Goal: Task Accomplishment & Management: Manage account settings

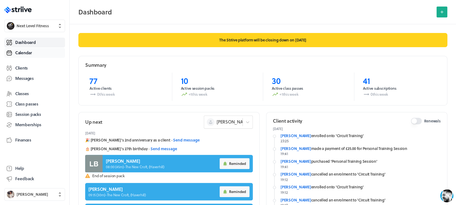
click at [39, 50] on link "Calendar" at bounding box center [34, 53] width 61 height 10
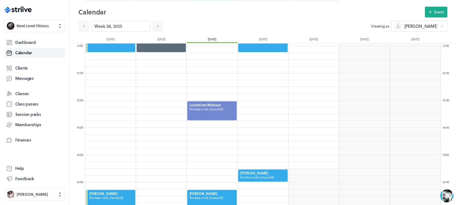
scroll to position [299, 0]
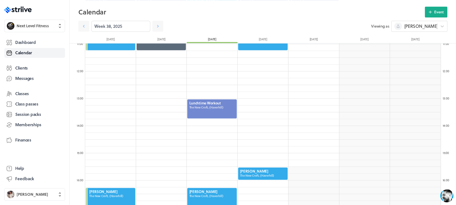
click at [264, 170] on div at bounding box center [263, 173] width 51 height 13
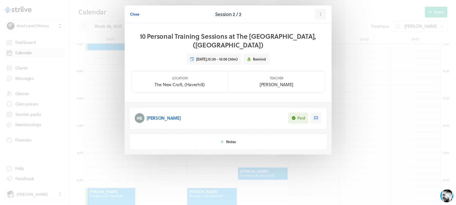
click at [133, 15] on span "Close" at bounding box center [134, 14] width 9 height 5
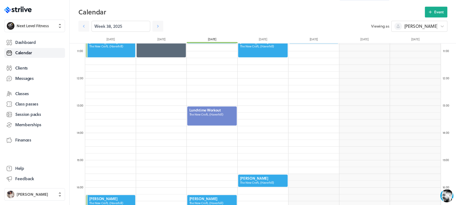
scroll to position [287, 0]
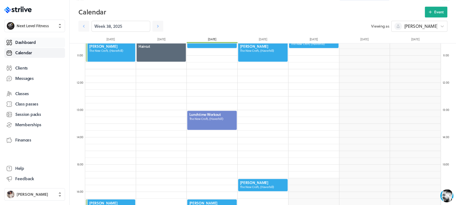
click at [36, 43] on link "Dashboard" at bounding box center [34, 43] width 61 height 10
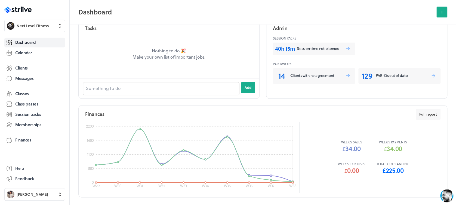
scroll to position [257, 0]
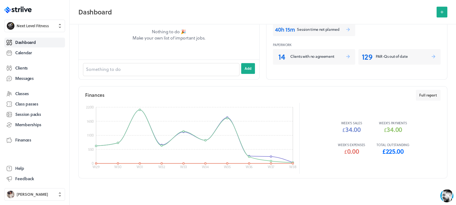
click at [393, 142] on p "Total outstanding" at bounding box center [393, 144] width 33 height 4
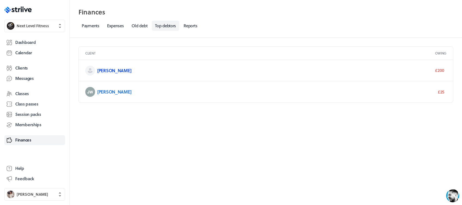
click at [99, 68] on link "[PERSON_NAME]" at bounding box center [114, 70] width 34 height 6
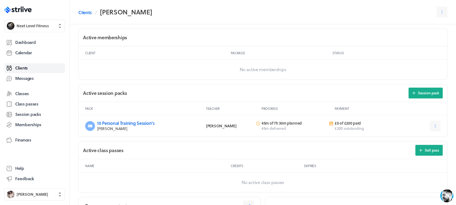
scroll to position [149, 0]
click at [434, 123] on icon at bounding box center [435, 125] width 5 height 5
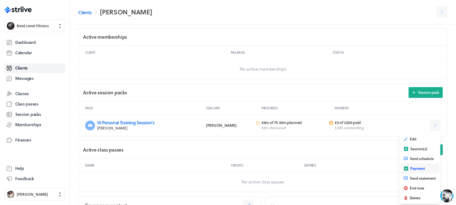
click at [426, 166] on button "Payment" at bounding box center [420, 168] width 39 height 10
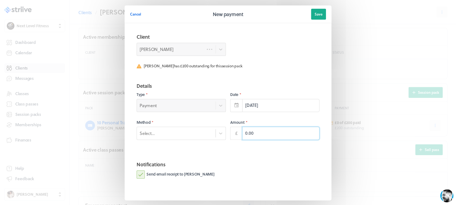
drag, startPoint x: 265, startPoint y: 133, endPoint x: 228, endPoint y: 134, distance: 36.8
click at [230, 134] on div "£ 0.00" at bounding box center [274, 133] width 89 height 13
type input "200.00"
click at [220, 136] on div at bounding box center [221, 133] width 10 height 10
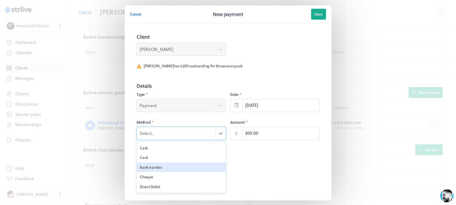
click at [203, 166] on div "Bank transfer" at bounding box center [181, 167] width 89 height 10
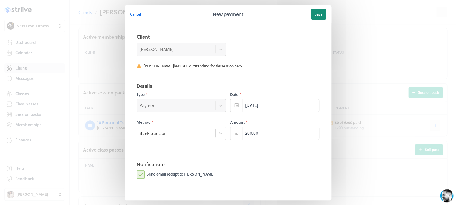
click at [316, 13] on span "Save" at bounding box center [319, 14] width 8 height 5
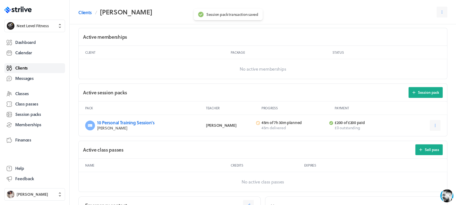
click at [26, 67] on span "Clients" at bounding box center [21, 68] width 13 height 6
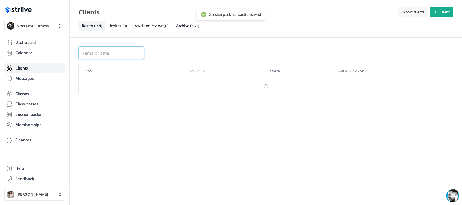
click at [112, 56] on input at bounding box center [110, 52] width 65 height 13
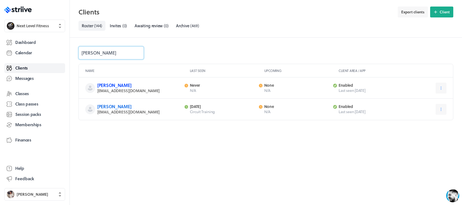
type input "[PERSON_NAME]"
click at [116, 85] on link "[PERSON_NAME]" at bounding box center [114, 85] width 34 height 6
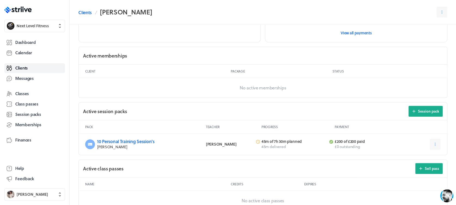
scroll to position [187, 0]
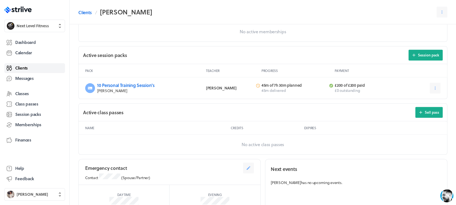
click at [34, 65] on link "Clients" at bounding box center [34, 68] width 61 height 10
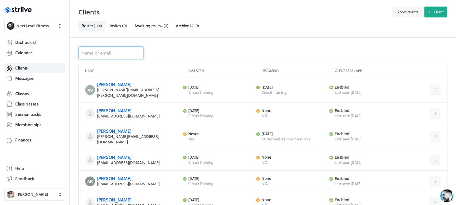
click at [125, 54] on input at bounding box center [110, 52] width 65 height 13
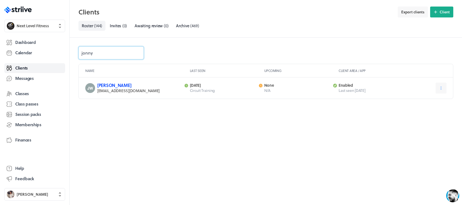
type input "jonny"
click at [116, 85] on link "[PERSON_NAME]" at bounding box center [114, 85] width 34 height 6
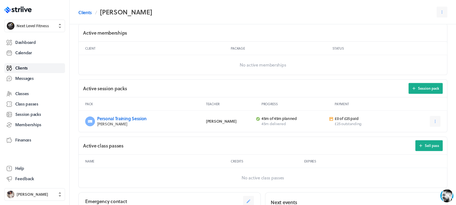
scroll to position [170, 0]
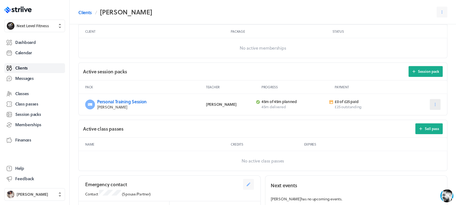
click at [436, 104] on button at bounding box center [435, 104] width 11 height 11
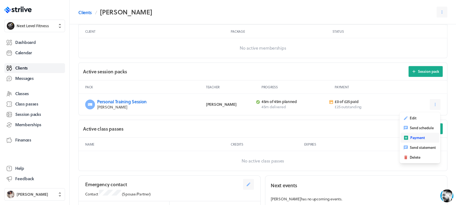
click at [429, 133] on button "Payment" at bounding box center [420, 138] width 39 height 10
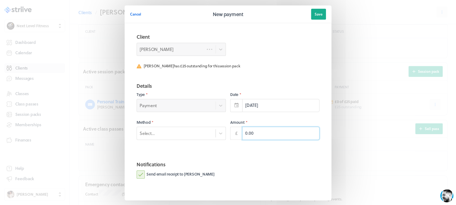
drag, startPoint x: 261, startPoint y: 133, endPoint x: 227, endPoint y: 133, distance: 34.3
click at [227, 133] on div "Method * Select... Amount * £ 0.00" at bounding box center [228, 130] width 183 height 20
type input "25.00"
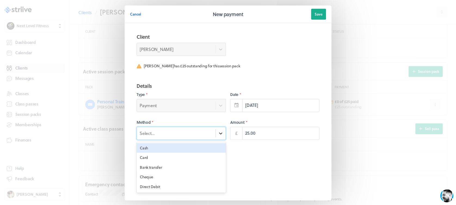
click at [218, 132] on icon at bounding box center [220, 132] width 5 height 5
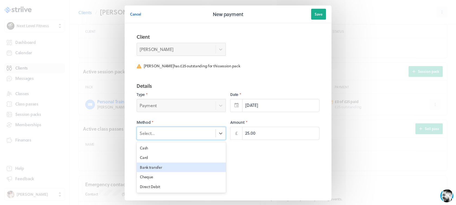
click at [207, 169] on div "Bank transfer" at bounding box center [181, 167] width 89 height 10
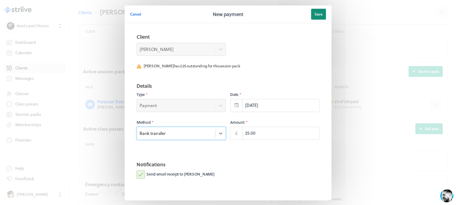
click at [317, 11] on button "Save" at bounding box center [318, 14] width 15 height 11
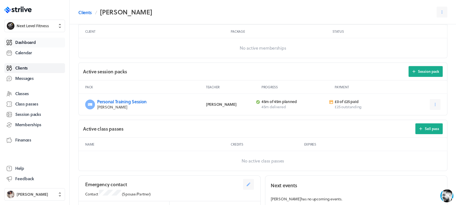
click at [29, 38] on link "Dashboard" at bounding box center [34, 43] width 61 height 10
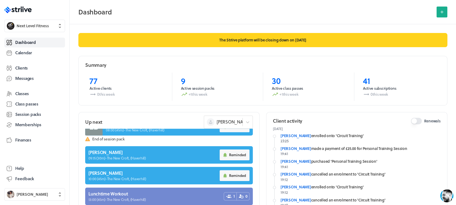
scroll to position [39, 0]
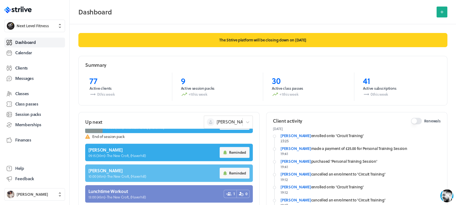
click at [175, 169] on link at bounding box center [169, 172] width 168 height 17
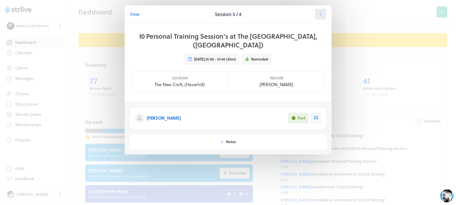
click at [319, 15] on icon at bounding box center [320, 14] width 5 height 5
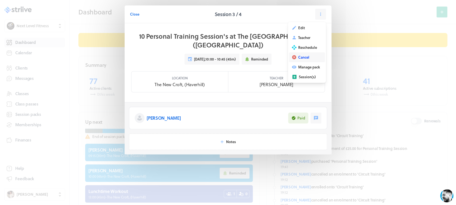
click at [309, 59] on span "Cancel" at bounding box center [303, 57] width 11 height 5
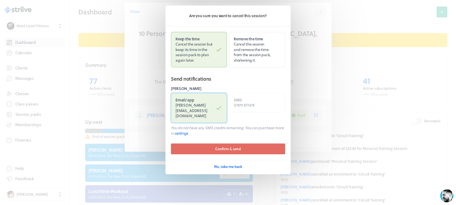
click at [201, 115] on label "Email / app [PERSON_NAME][EMAIL_ADDRESS][DOMAIN_NAME]" at bounding box center [199, 108] width 56 height 30
click at [0, 0] on input "Email / app [PERSON_NAME][EMAIL_ADDRESS][DOMAIN_NAME]" at bounding box center [0, 0] width 0 height 0
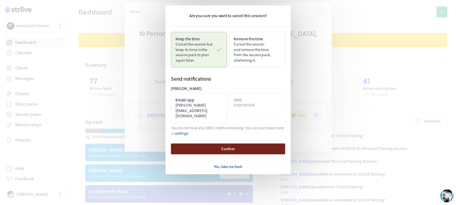
click at [229, 146] on span "Confirm" at bounding box center [228, 148] width 14 height 5
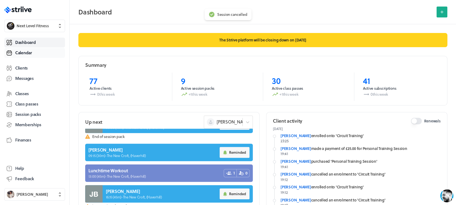
click at [22, 54] on span "Calendar" at bounding box center [23, 53] width 17 height 6
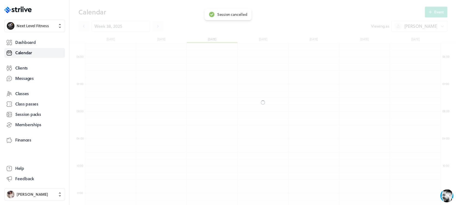
scroll to position [653, 356]
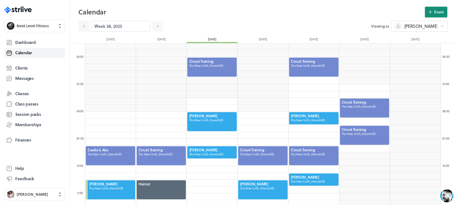
click at [436, 11] on span "Event" at bounding box center [440, 12] width 10 height 5
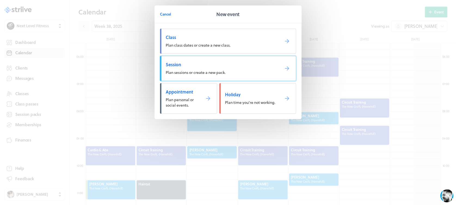
click at [196, 72] on span "Plan sessions or create a new pack." at bounding box center [196, 72] width 60 height 6
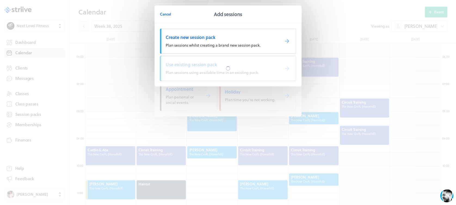
click at [196, 72] on div at bounding box center [228, 68] width 136 height 25
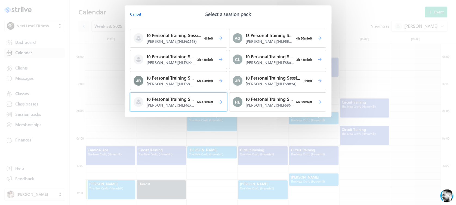
click at [201, 100] on span "6h 45m left" at bounding box center [205, 102] width 21 height 8
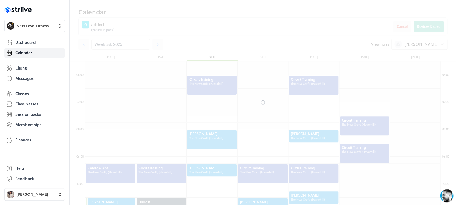
scroll to position [168, 0]
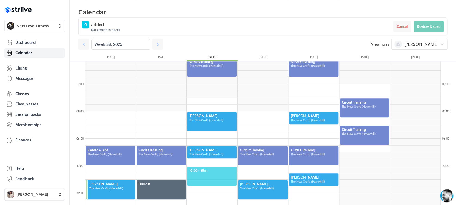
click at [213, 169] on span "10:00 - 45m" at bounding box center [212, 170] width 46 height 5
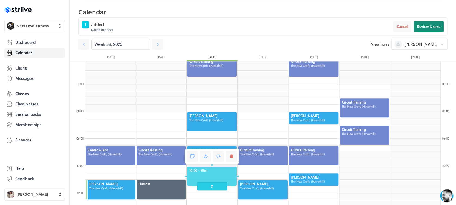
click at [434, 26] on span "Review & save" at bounding box center [428, 26] width 23 height 5
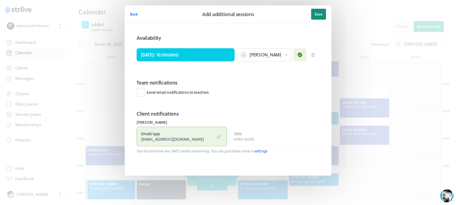
click at [322, 17] on button "Save" at bounding box center [318, 14] width 15 height 11
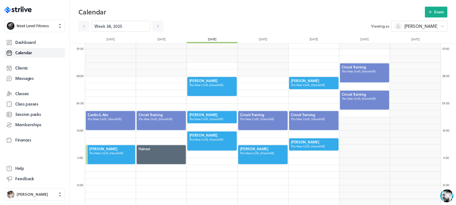
scroll to position [179, 0]
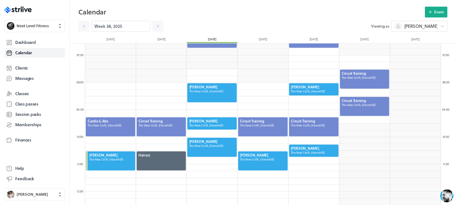
click at [362, 87] on div at bounding box center [365, 79] width 51 height 20
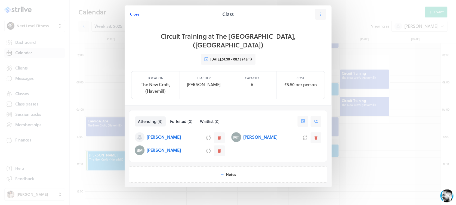
click at [133, 12] on span "Close" at bounding box center [134, 14] width 9 height 5
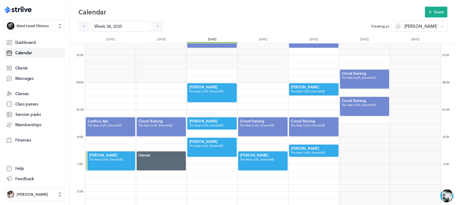
click at [349, 100] on div at bounding box center [365, 106] width 51 height 20
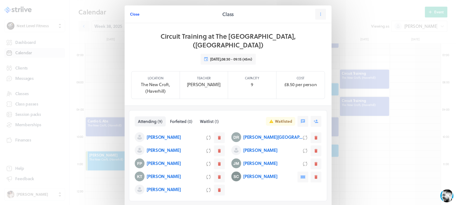
click at [132, 13] on span "Close" at bounding box center [134, 14] width 9 height 5
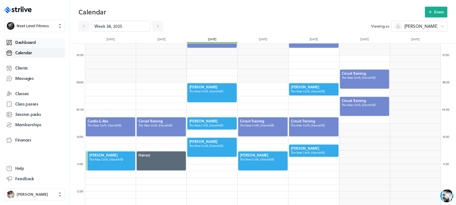
click at [39, 40] on link "Dashboard" at bounding box center [34, 43] width 61 height 10
